Goal: Transaction & Acquisition: Purchase product/service

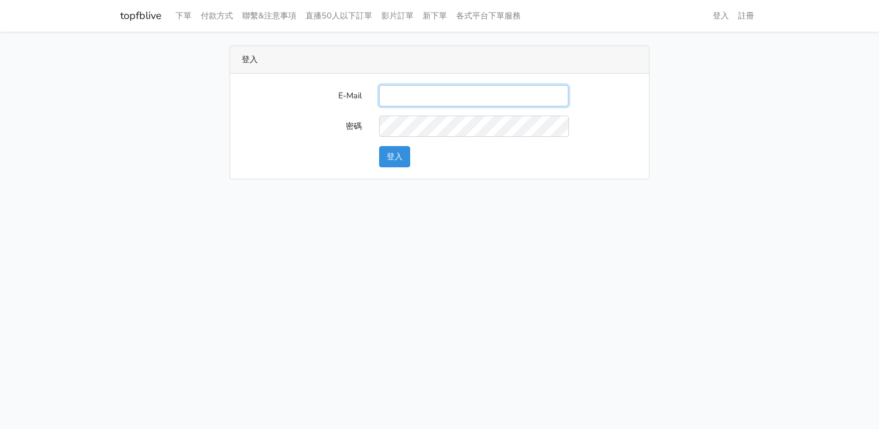
click at [397, 99] on input "E-Mail" at bounding box center [473, 95] width 189 height 21
type input "[EMAIL_ADDRESS][DOMAIN_NAME]"
click at [406, 155] on button "登入" at bounding box center [394, 156] width 31 height 21
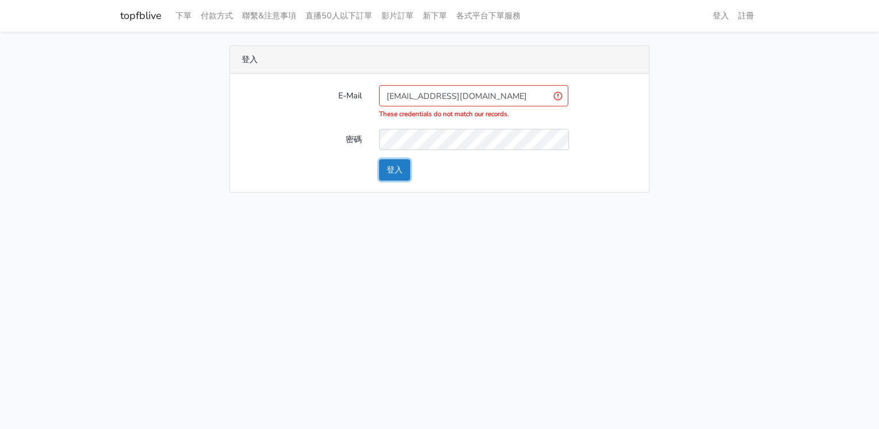
click at [403, 169] on button "登入" at bounding box center [394, 169] width 31 height 21
click at [510, 98] on input "[EMAIL_ADDRESS][DOMAIN_NAME]" at bounding box center [473, 95] width 189 height 21
click at [397, 172] on button "登入" at bounding box center [394, 169] width 31 height 21
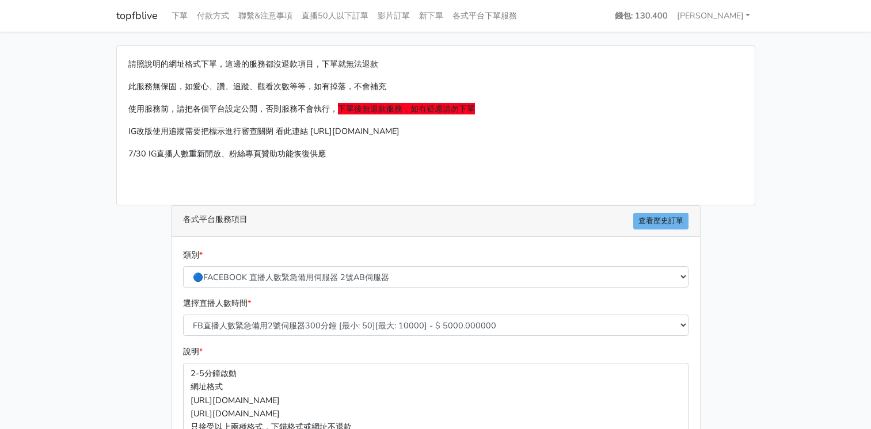
click at [723, 12] on link "呂宥彤" at bounding box center [713, 16] width 83 height 22
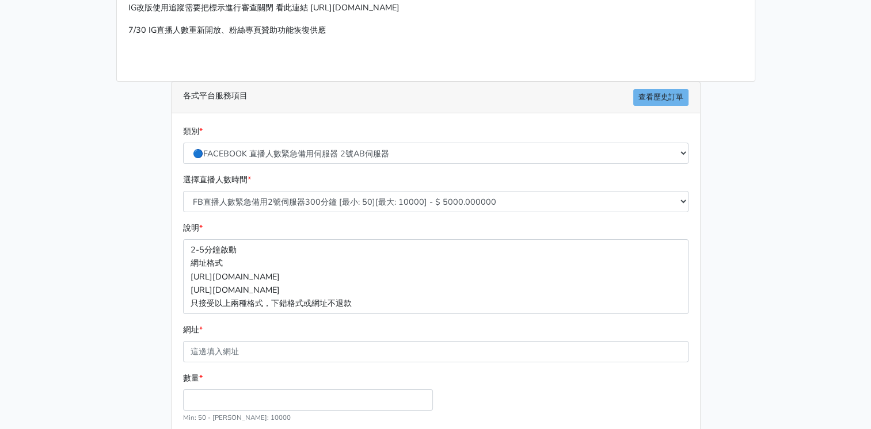
scroll to position [173, 0]
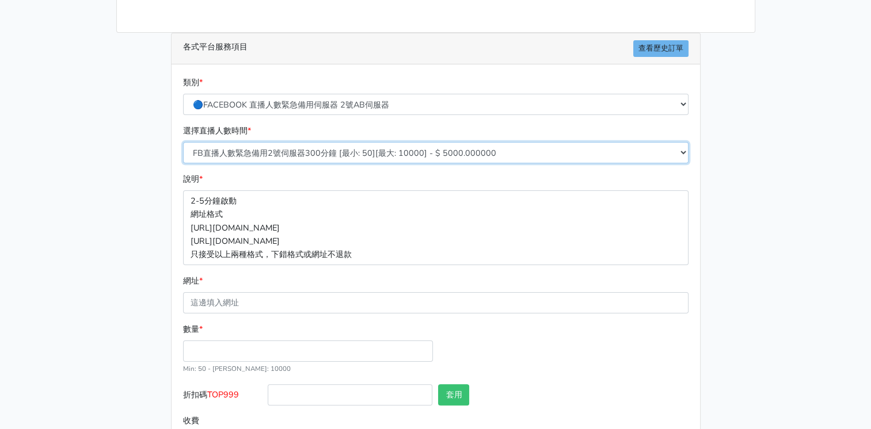
click at [452, 148] on select "FB直播人數緊急備用2號伺服器300分鐘 [最小: 50][最大: 10000] - $ 5000.000000 FB直播人數緊急備用2號伺服器60分鐘 [最…" at bounding box center [435, 152] width 505 height 21
select select "575"
click at [183, 142] on select "FB直播人數緊急備用2號伺服器300分鐘 [最小: 50][最大: 10000] - $ 5000.000000 FB直播人數緊急備用2號伺服器60分鐘 [最…" at bounding box center [435, 152] width 505 height 21
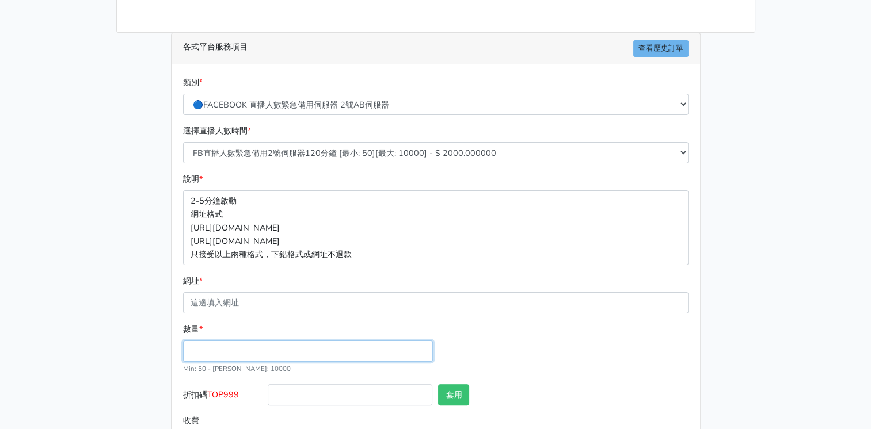
click at [203, 351] on input "數量 *" at bounding box center [308, 351] width 250 height 21
type input "50"
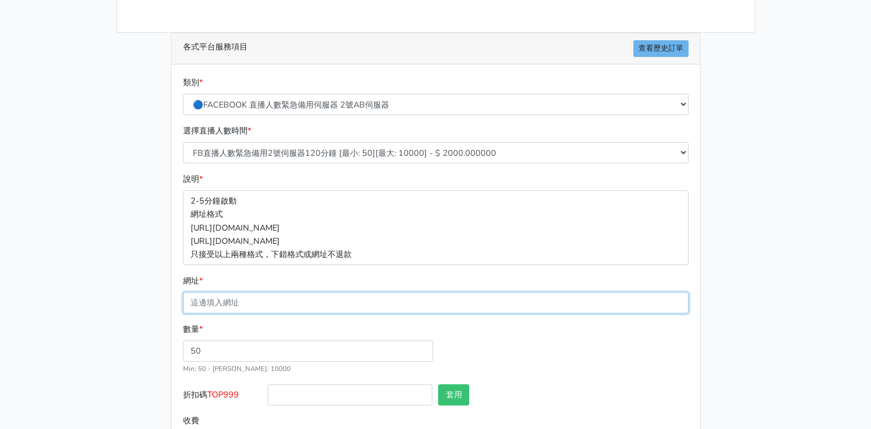
type input "100.000"
click at [198, 300] on input "網址 *" at bounding box center [435, 302] width 505 height 21
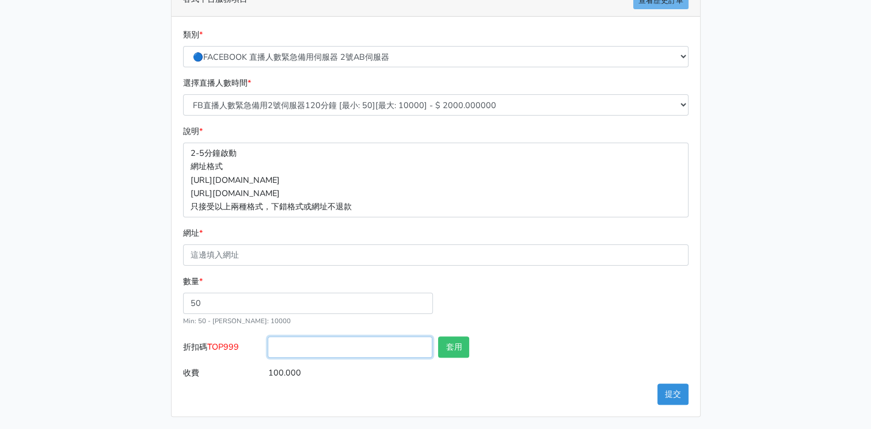
click at [291, 352] on input "折扣碼 TOP999" at bounding box center [350, 347] width 165 height 21
type input "TOP999"
click at [463, 346] on button "套用" at bounding box center [453, 347] width 31 height 21
type input "套用失敗"
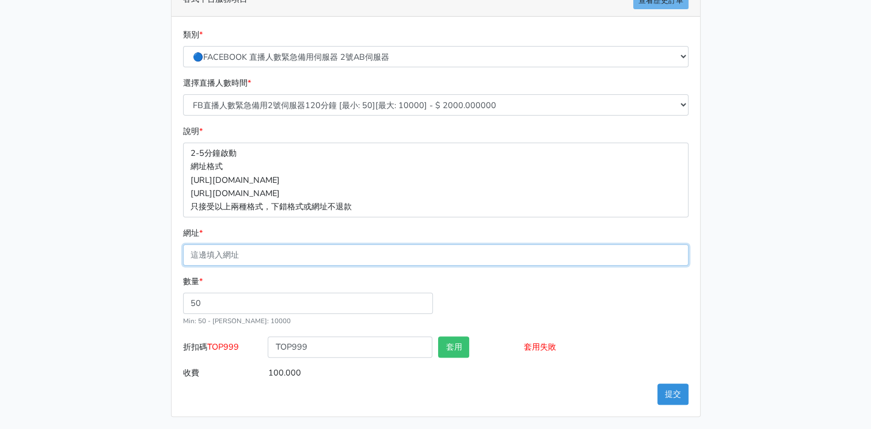
click at [249, 250] on input "網址 *" at bounding box center [435, 255] width 505 height 21
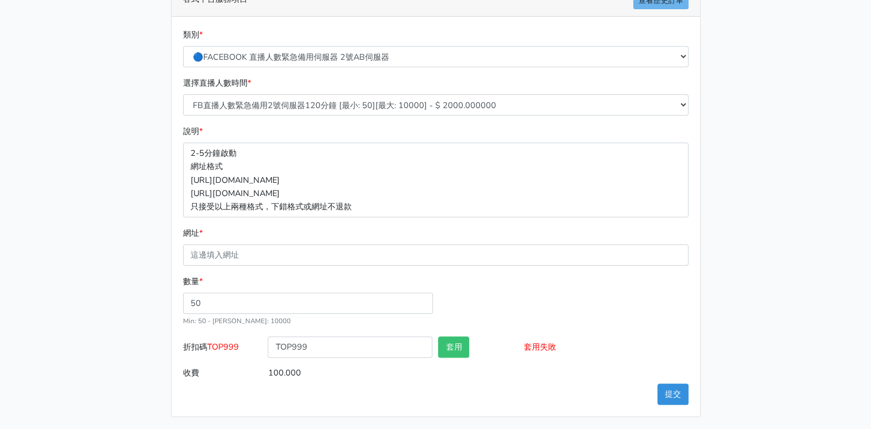
click at [417, 288] on div "數量 * 50 Min: 50 - Max: 10000" at bounding box center [307, 301] width 255 height 52
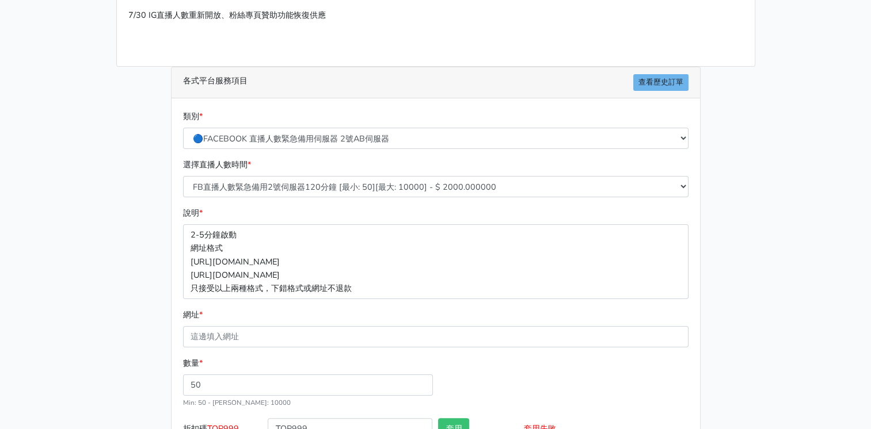
scroll to position [0, 0]
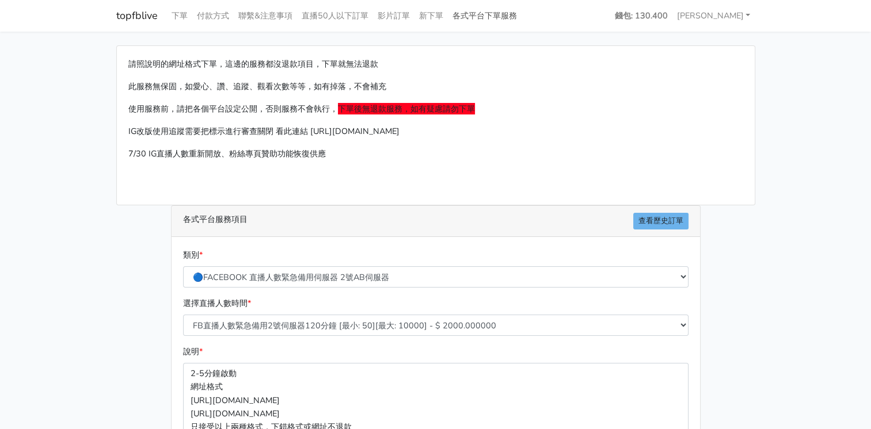
click at [488, 10] on link "各式平台下單服務" at bounding box center [485, 16] width 74 height 22
click at [477, 10] on link "各式平台下單服務" at bounding box center [485, 16] width 74 height 22
click at [445, 271] on select "🔵FACEBOOK 直播人數緊急備用伺服器 2號AB伺服器 🔵FACEBOOK 網軍專用貼文留言 安全保密 🔵9/30 FACEBOOK 直播人數緩慢進場緩慢…" at bounding box center [435, 276] width 505 height 21
click at [361, 279] on select "🔵FACEBOOK 直播人數緊急備用伺服器 2號AB伺服器 🔵FACEBOOK 網軍專用貼文留言 安全保密 🔵9/30 FACEBOOK 直播人數緩慢進場緩慢…" at bounding box center [435, 276] width 505 height 21
click at [407, 278] on select "🔵FACEBOOK 直播人數緊急備用伺服器 2號AB伺服器 🔵FACEBOOK 網軍專用貼文留言 安全保密 🔵9/30 FACEBOOK 直播人數緩慢進場緩慢…" at bounding box center [435, 276] width 505 height 21
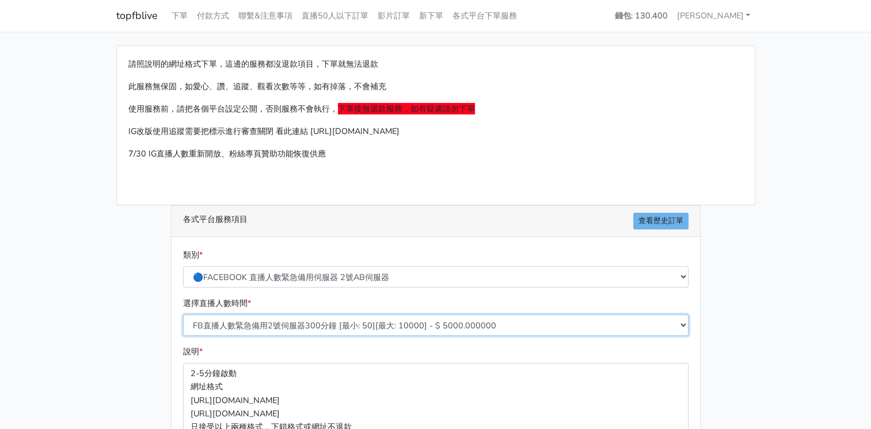
click at [387, 328] on select "FB直播人數緊急備用2號伺服器300分鐘 [最小: 50][最大: 10000] - $ 5000.000000 FB直播人數緊急備用2號伺服器60分鐘 [最…" at bounding box center [435, 325] width 505 height 21
select select "575"
click at [183, 315] on select "FB直播人數緊急備用2號伺服器300分鐘 [最小: 50][最大: 10000] - $ 5000.000000 FB直播人數緊急備用2號伺服器60分鐘 [最…" at bounding box center [435, 325] width 505 height 21
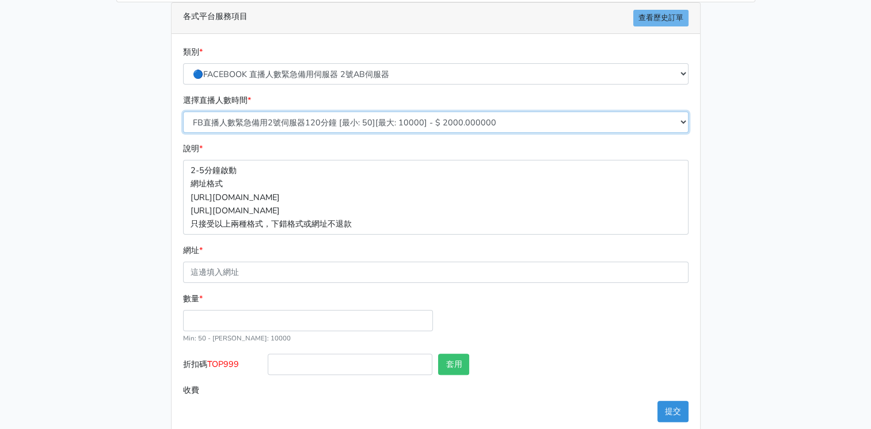
scroll to position [220, 0]
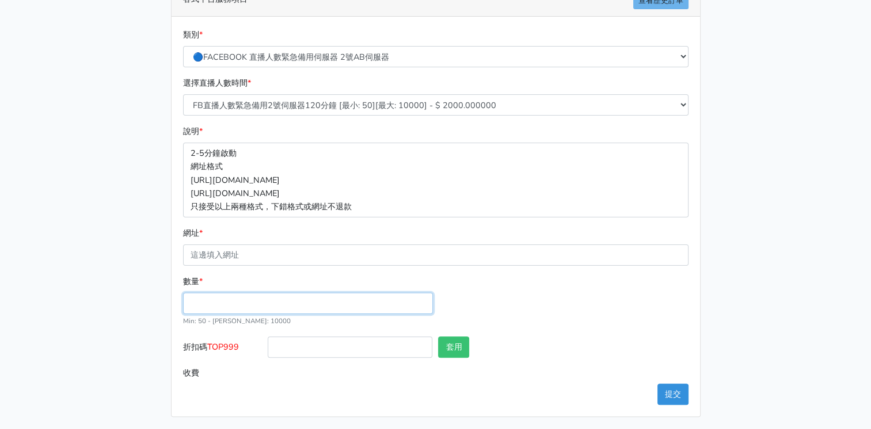
click at [213, 298] on input "數量 *" at bounding box center [308, 303] width 250 height 21
type input "50"
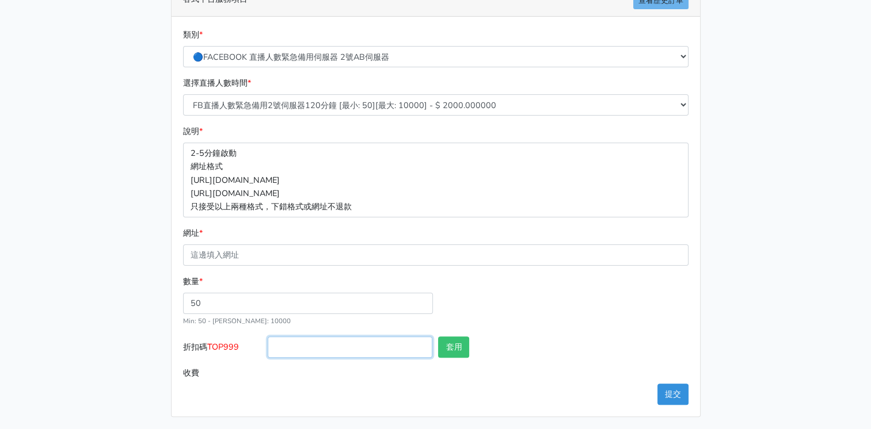
type input "100.000"
click at [299, 356] on input "折扣碼 TOP999" at bounding box center [350, 347] width 165 height 21
type input "TOP999"
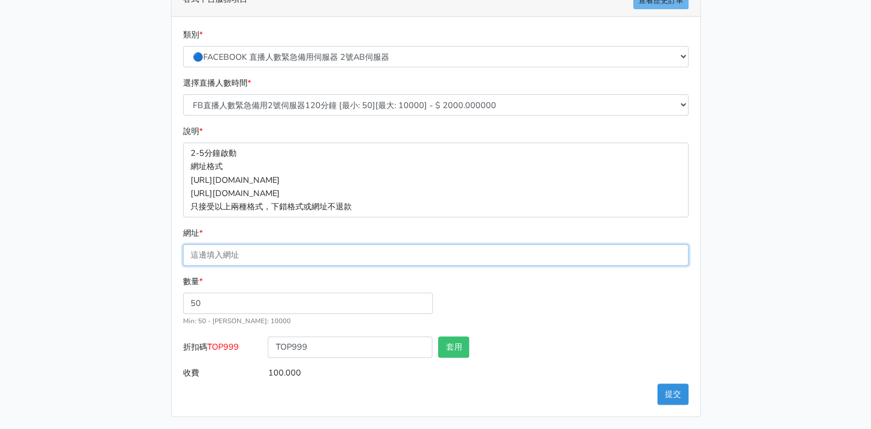
click at [231, 255] on input "網址 *" at bounding box center [435, 255] width 505 height 21
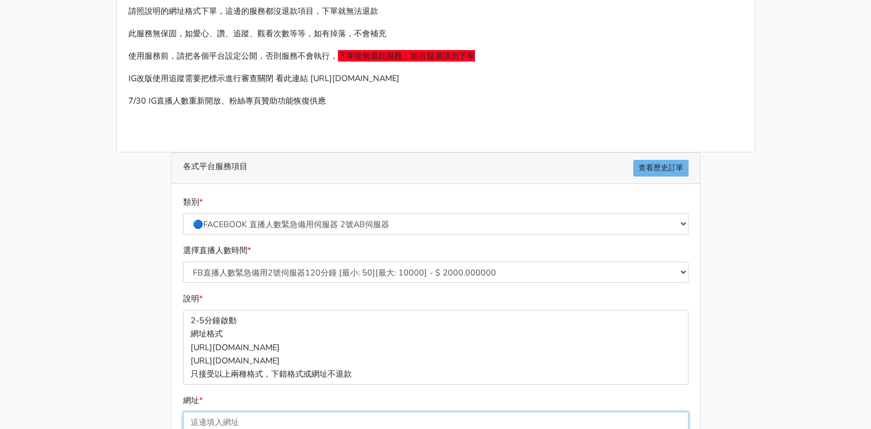
scroll to position [0, 0]
